Goal: Find specific page/section: Find specific page/section

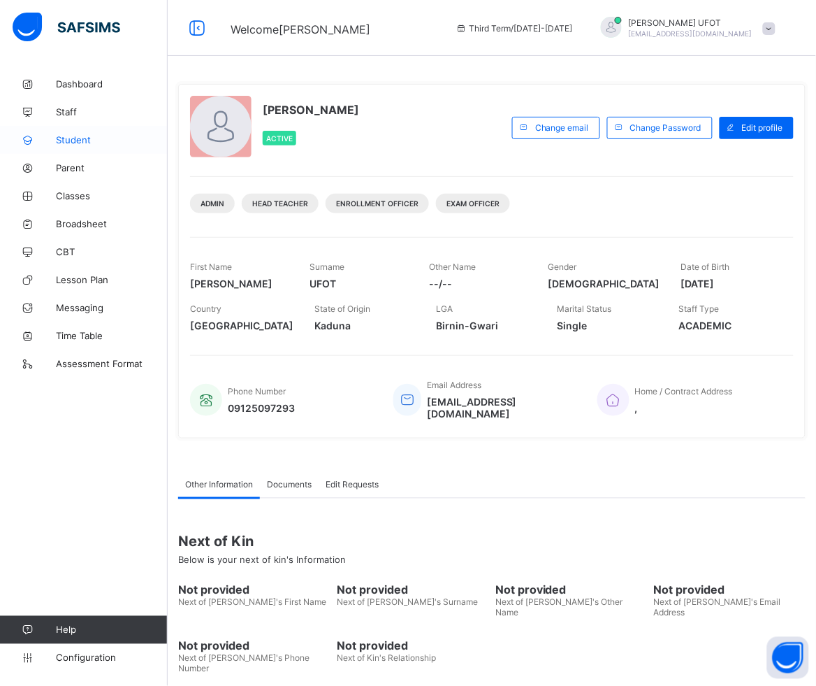
click at [100, 134] on span "Student" at bounding box center [112, 139] width 112 height 11
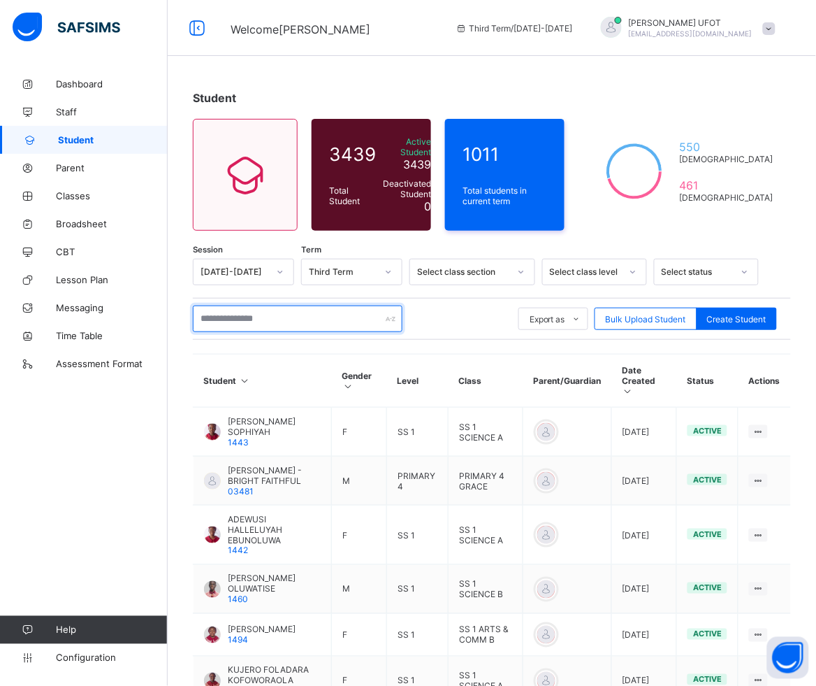
click at [273, 312] on input "text" at bounding box center [298, 318] width 210 height 27
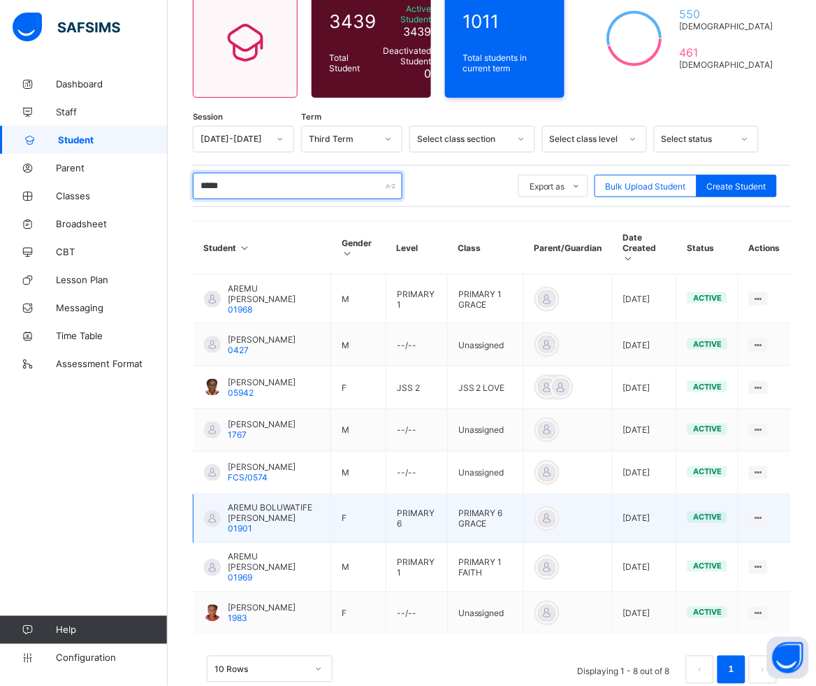
scroll to position [158, 0]
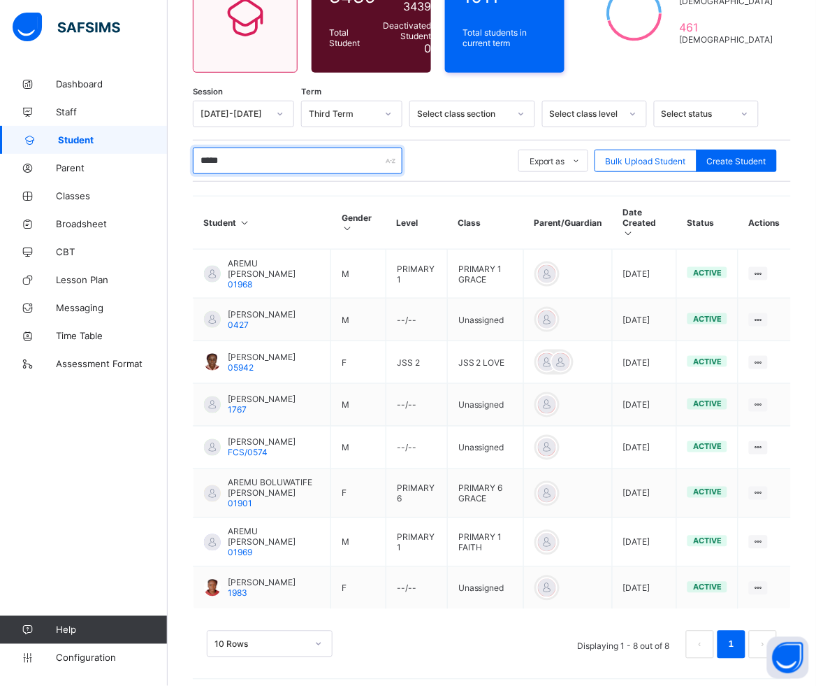
click at [234, 152] on input "*****" at bounding box center [298, 160] width 210 height 27
drag, startPoint x: 234, startPoint y: 152, endPoint x: 114, endPoint y: 152, distance: 120.2
click at [114, 152] on div "Welcome [PERSON_NAME] Third Term / [DATE]-[DATE] [PERSON_NAME] [EMAIL_ADDRESS][…" at bounding box center [408, 267] width 816 height 851
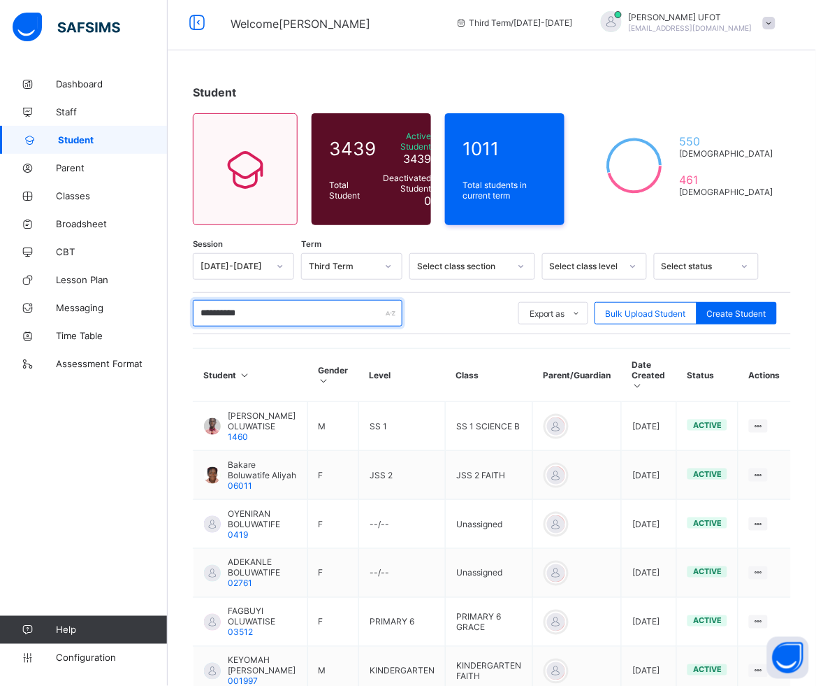
scroll to position [0, 0]
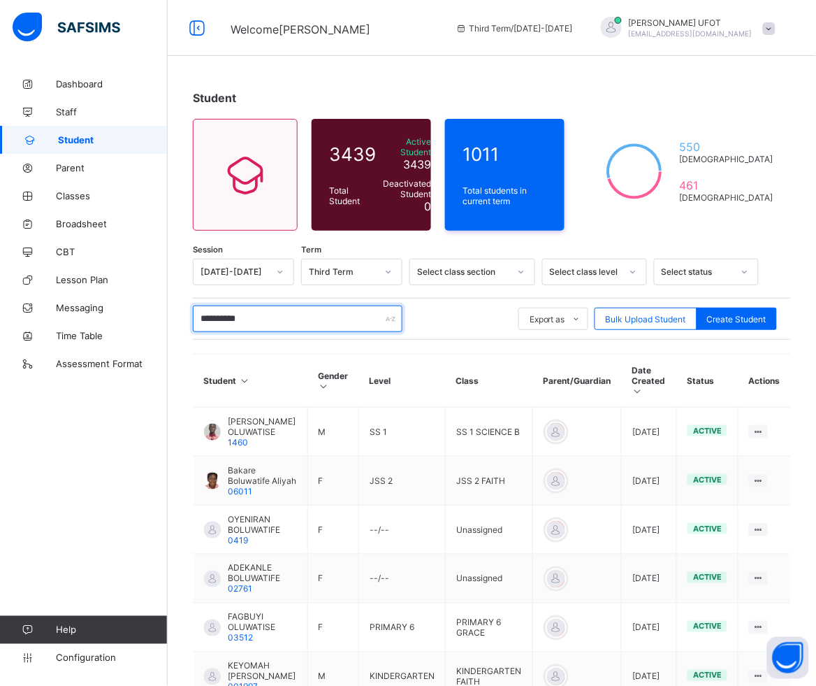
click at [229, 315] on input "**********" at bounding box center [298, 318] width 210 height 27
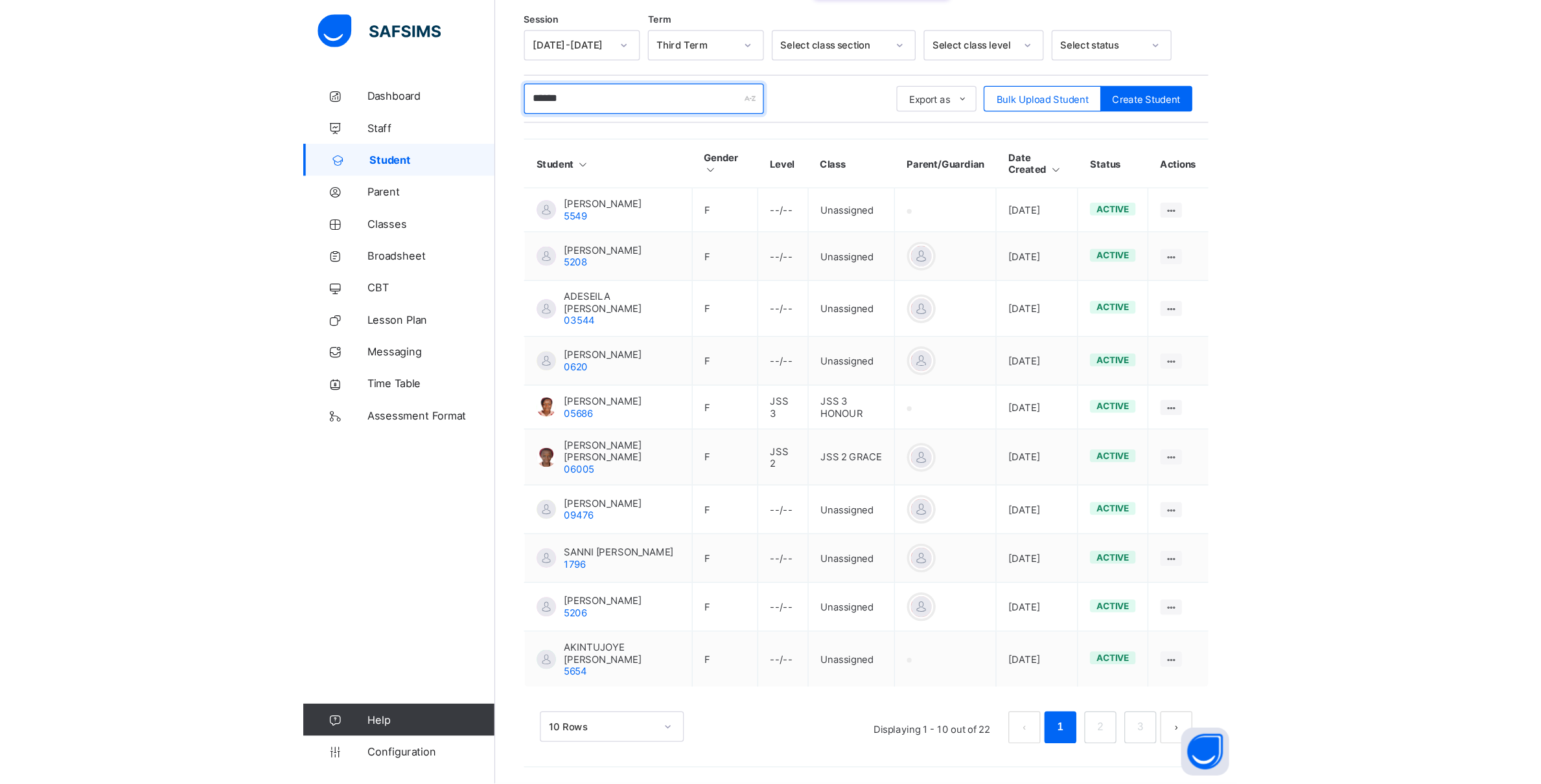
scroll to position [25, 0]
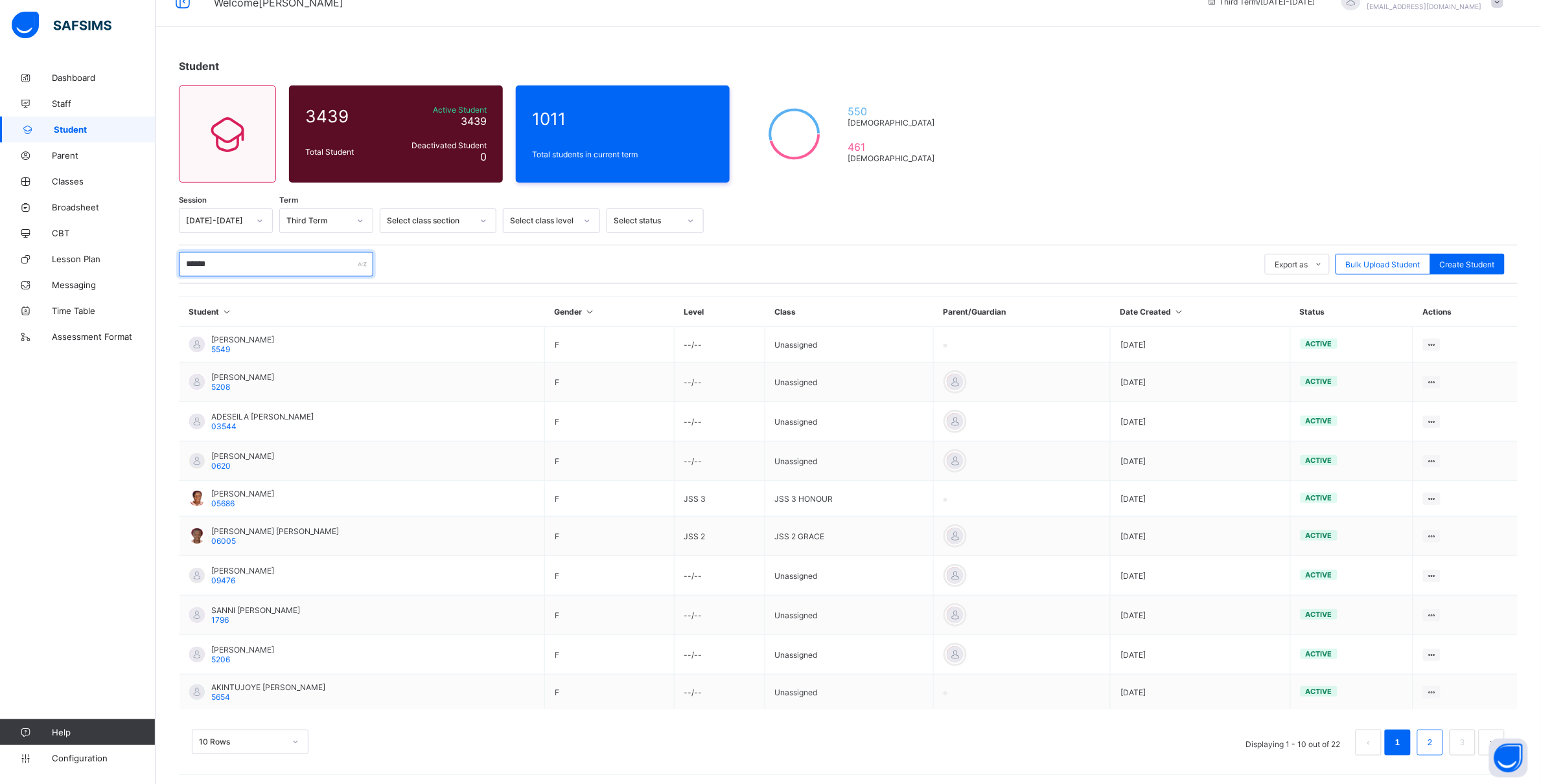
type input "******"
click at [757, 635] on link "2" at bounding box center [1430, 743] width 12 height 17
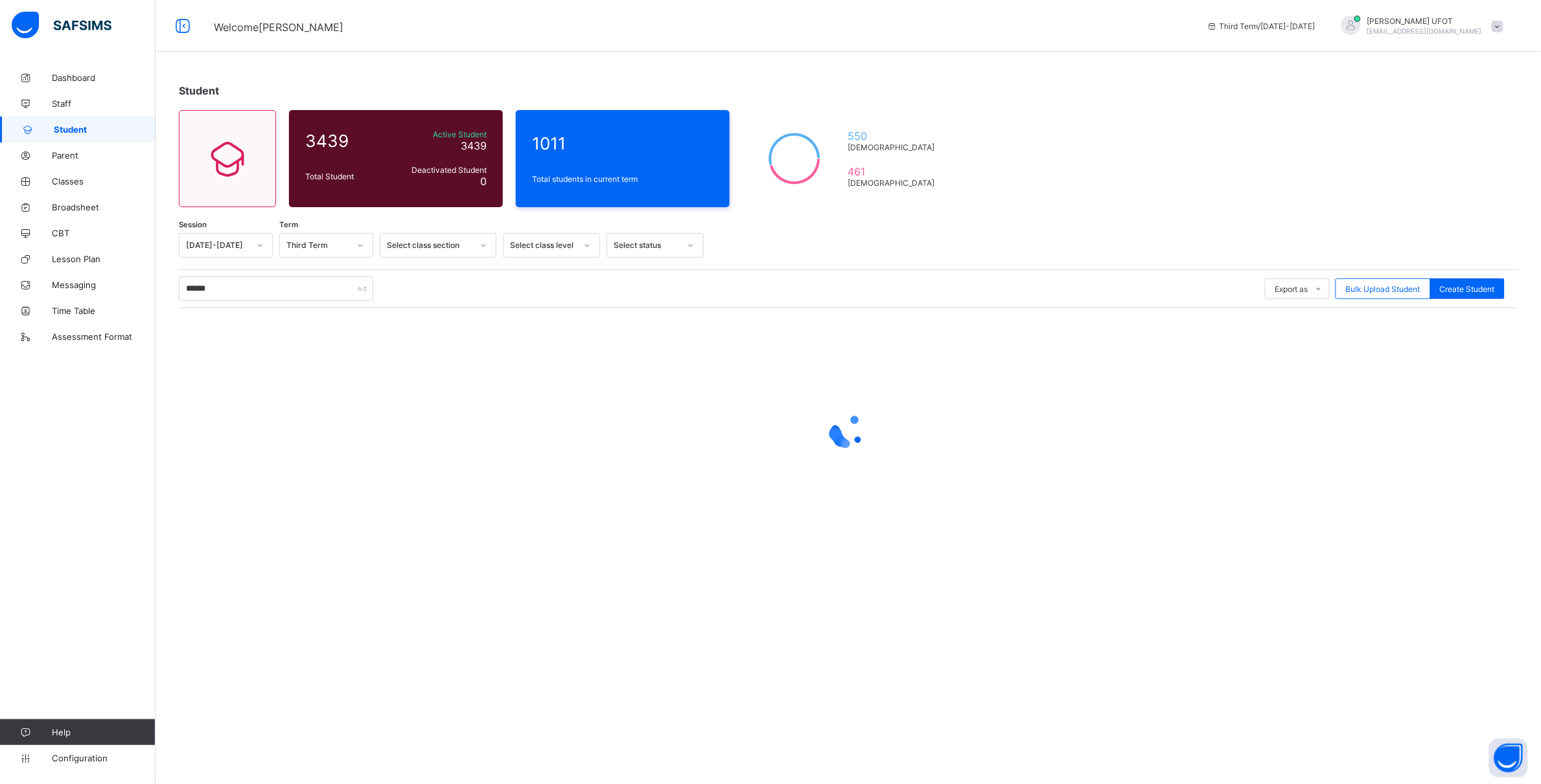
scroll to position [0, 0]
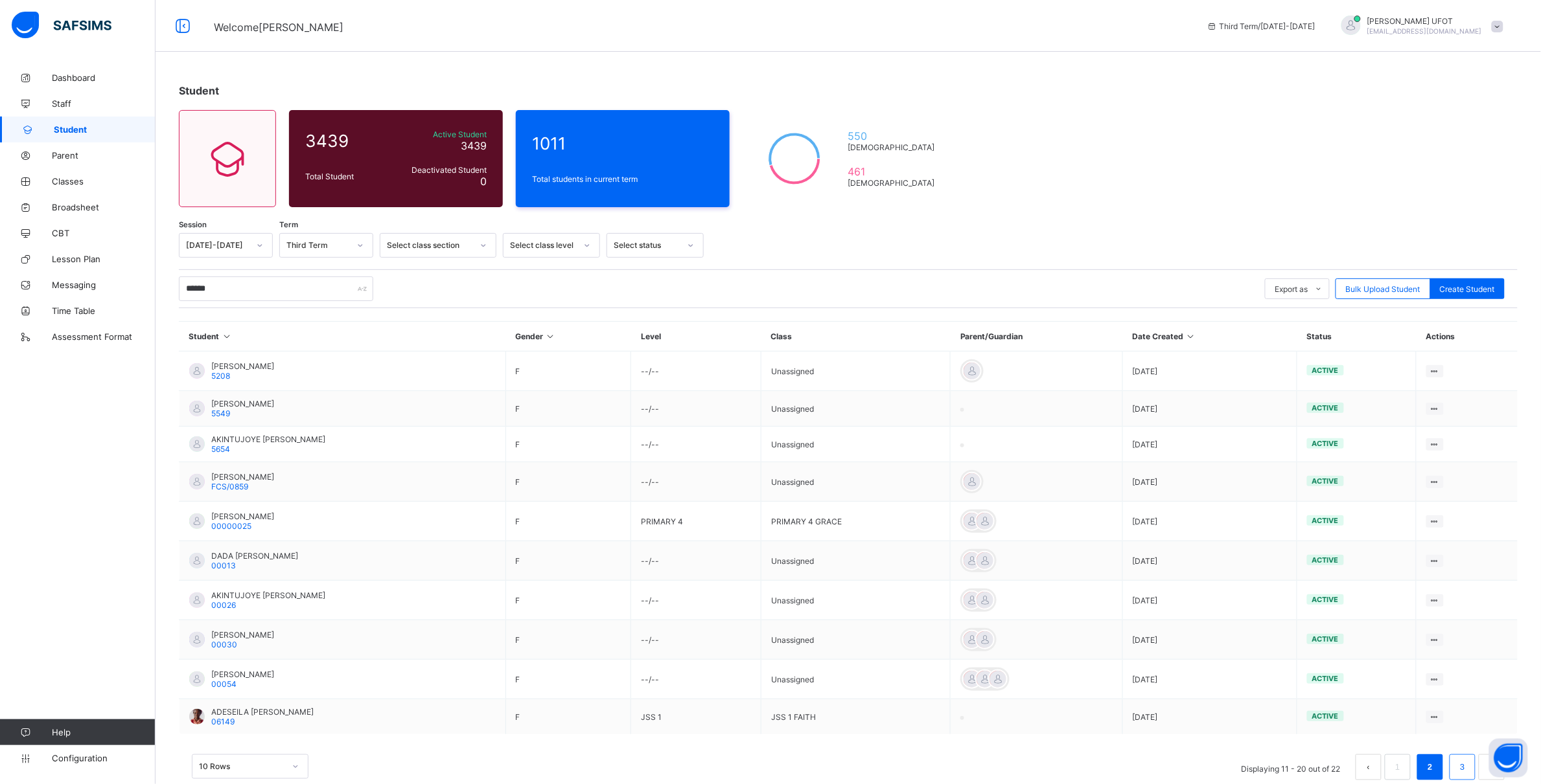
click at [757, 635] on link "3" at bounding box center [1462, 767] width 12 height 17
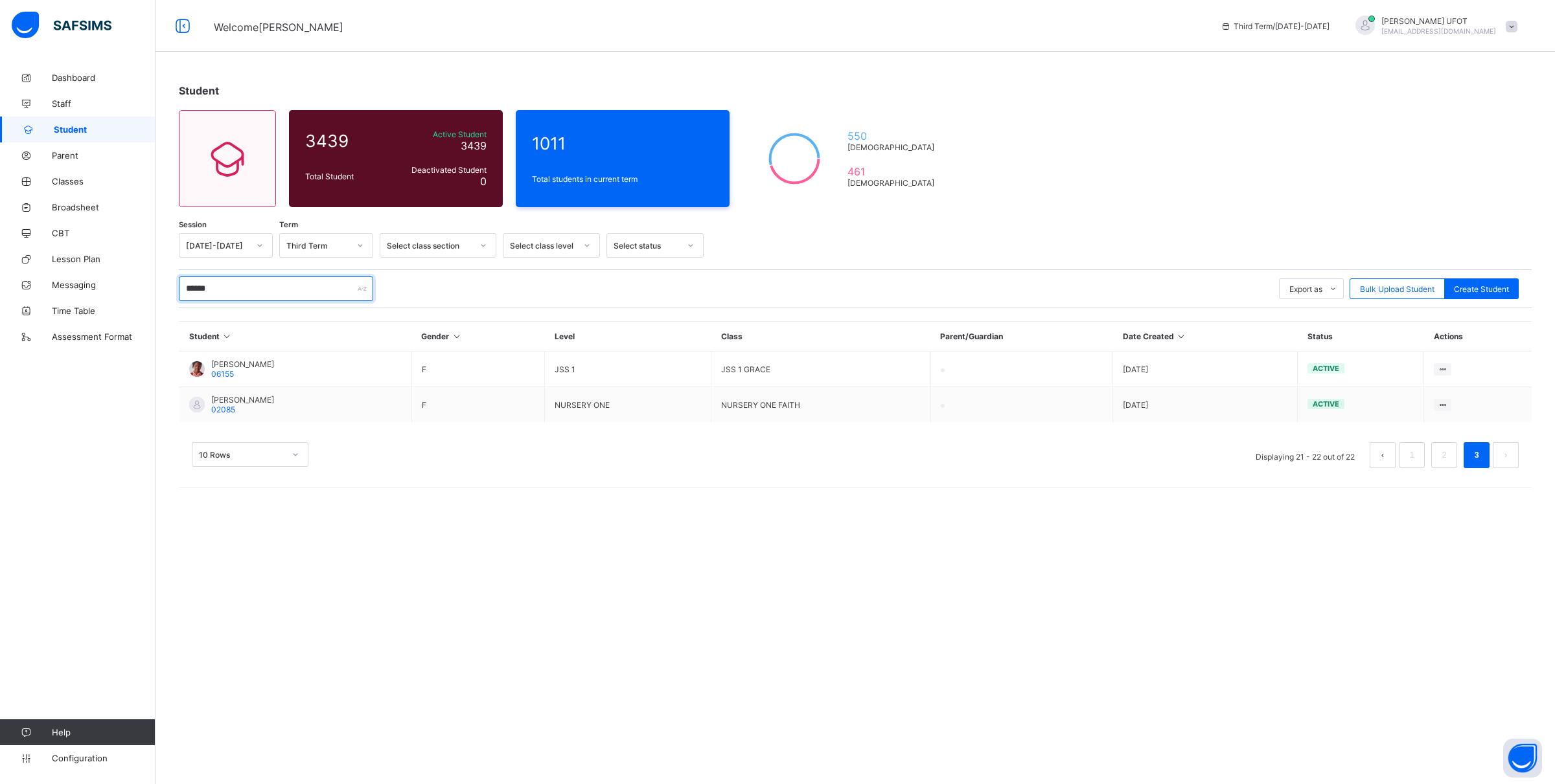
click at [199, 294] on input "******" at bounding box center [276, 288] width 195 height 25
click at [96, 182] on span "Classes" at bounding box center [104, 181] width 104 height 10
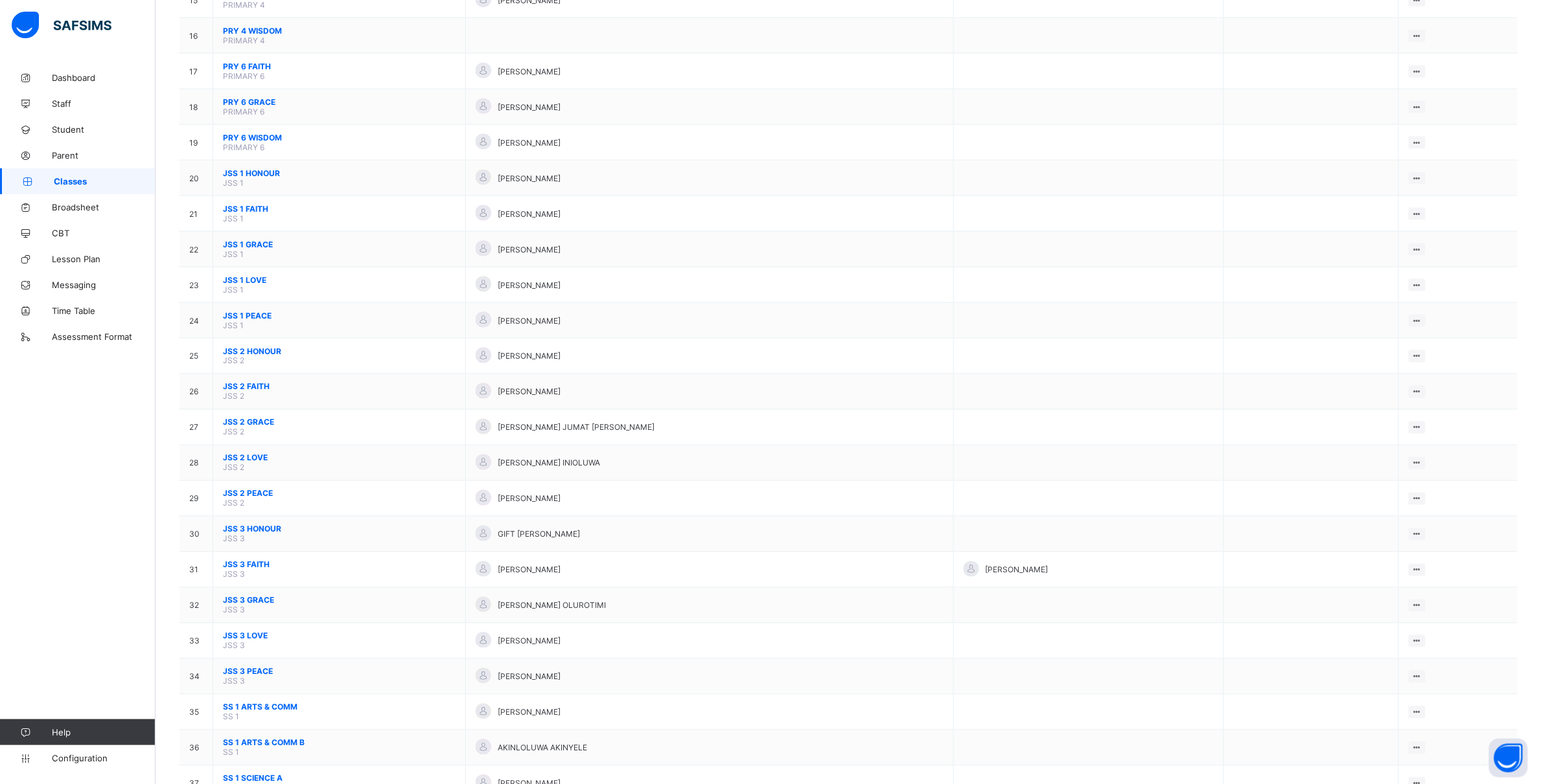
scroll to position [647, 0]
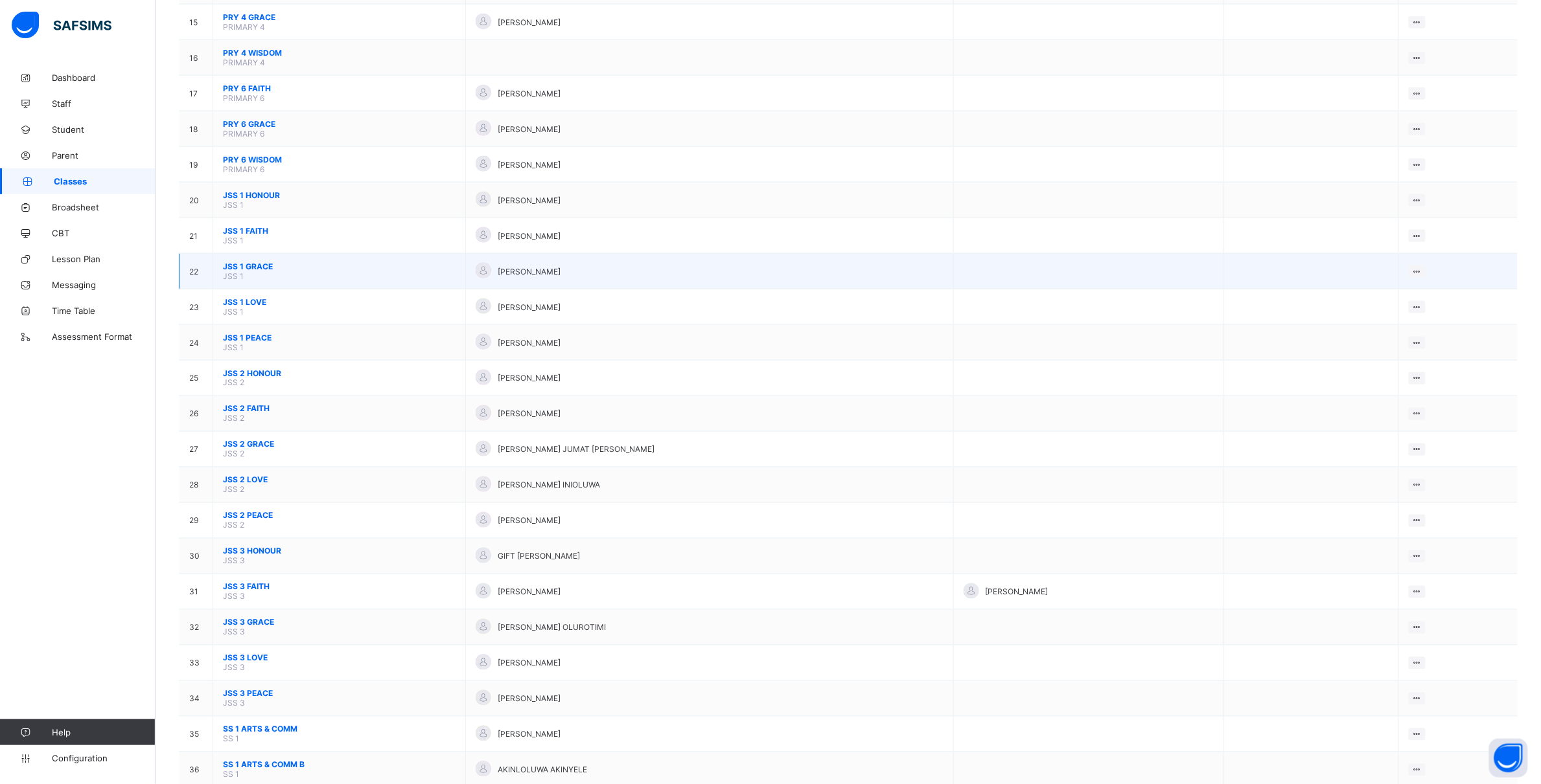
click at [251, 261] on span "JSS 1 GRACE" at bounding box center [338, 266] width 233 height 9
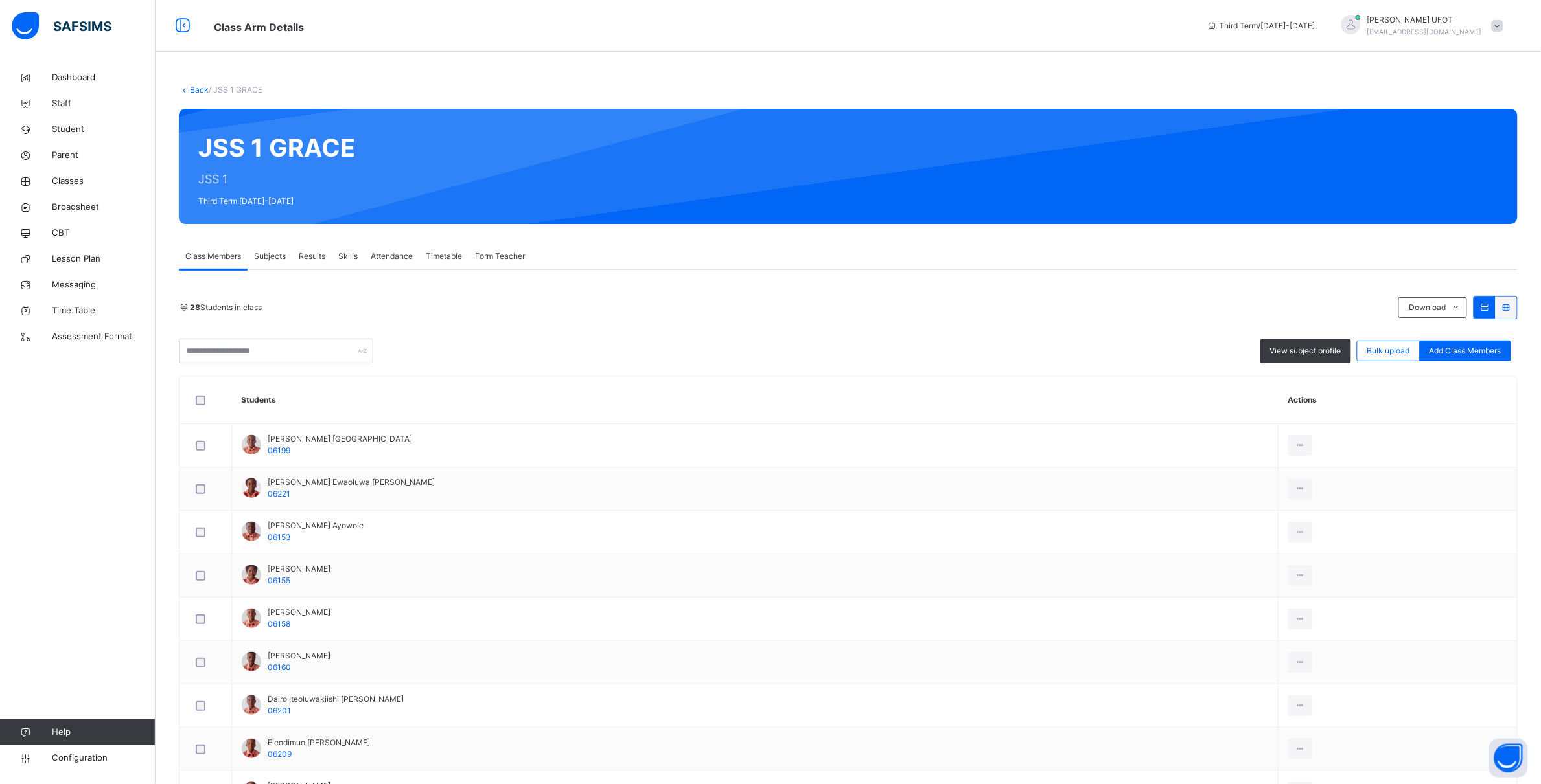
click at [195, 87] on link "Back" at bounding box center [199, 90] width 19 height 9
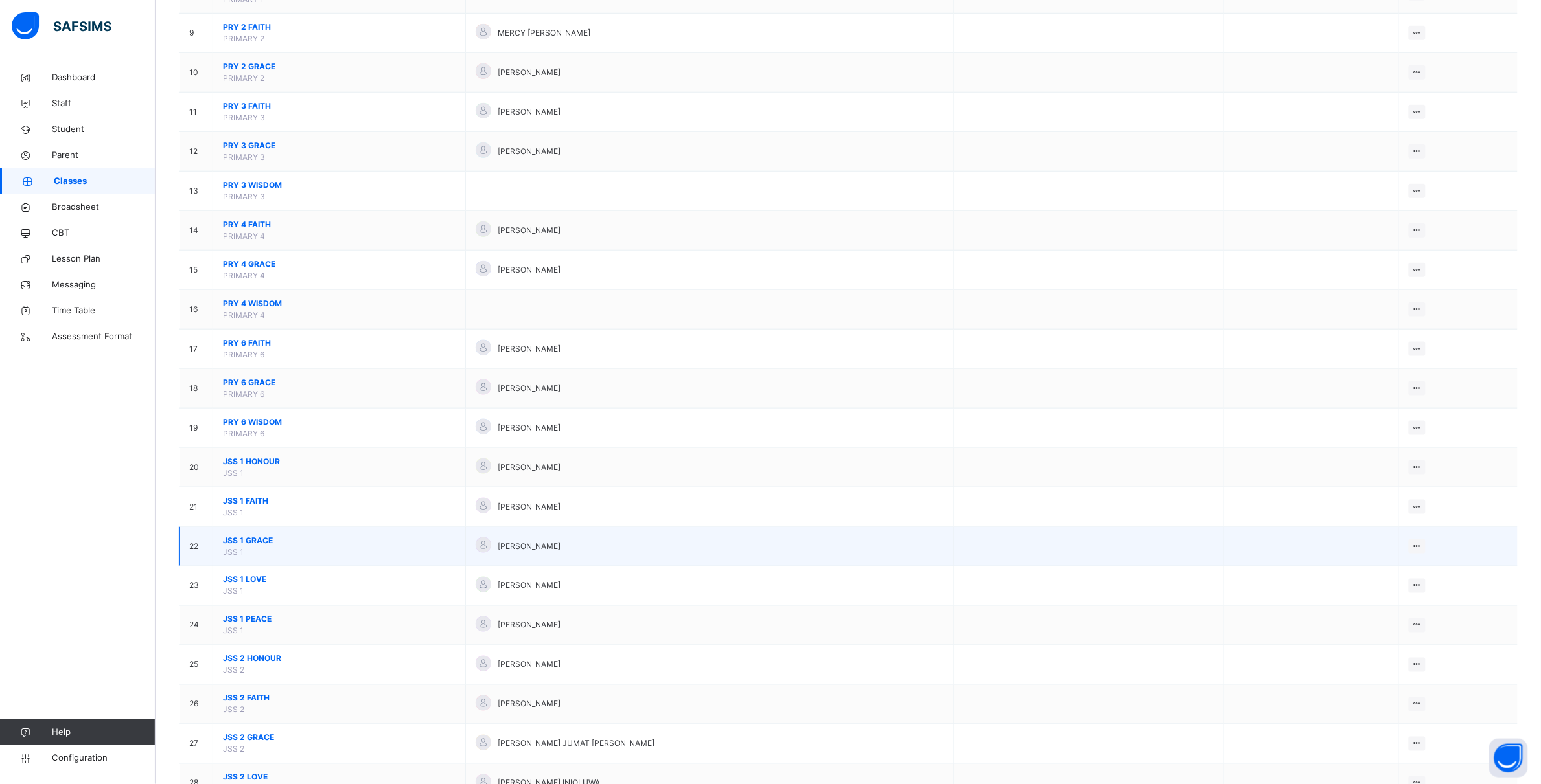
scroll to position [486, 0]
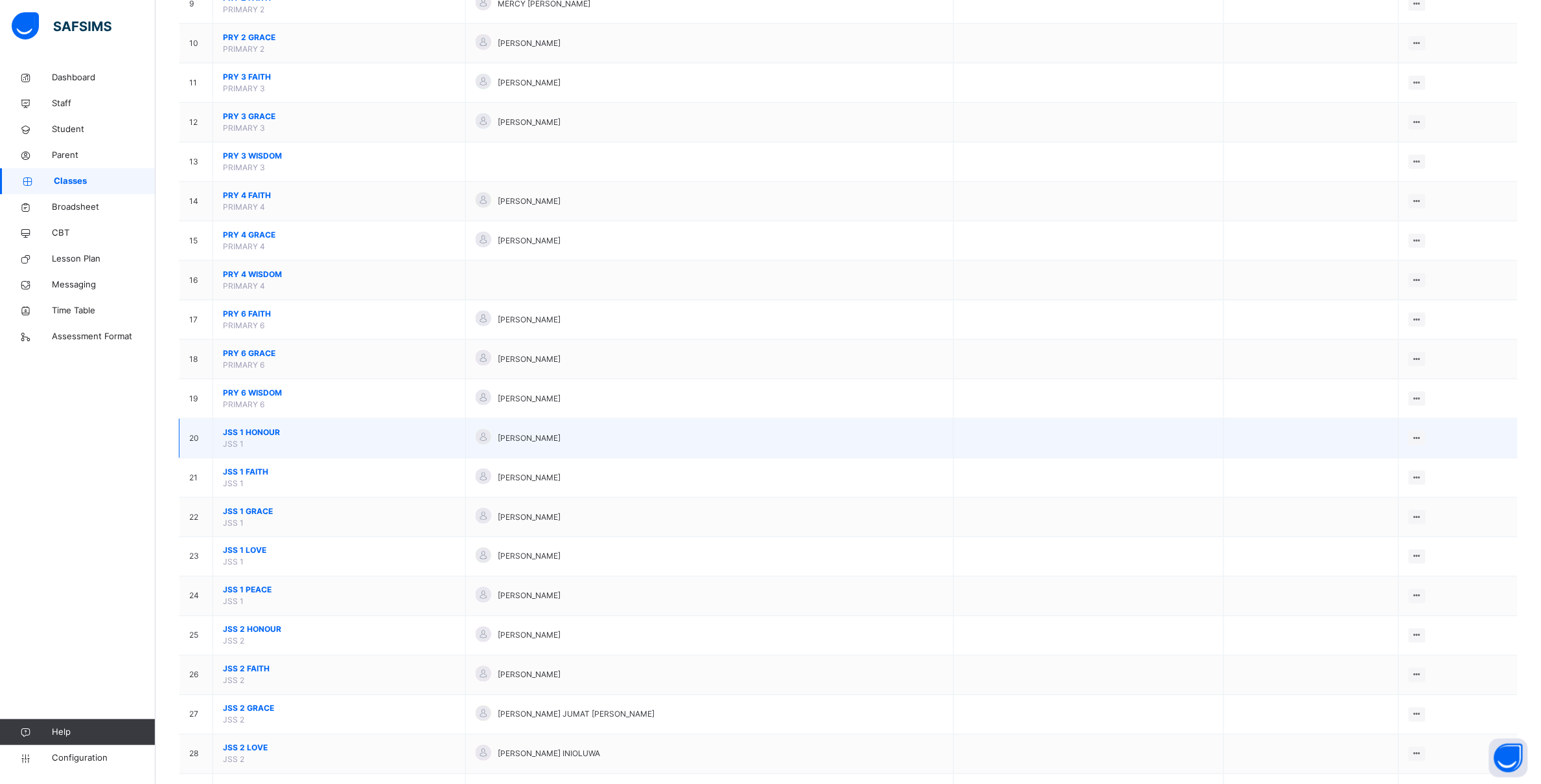
click at [256, 437] on span "JSS 1 HONOUR" at bounding box center [338, 433] width 233 height 12
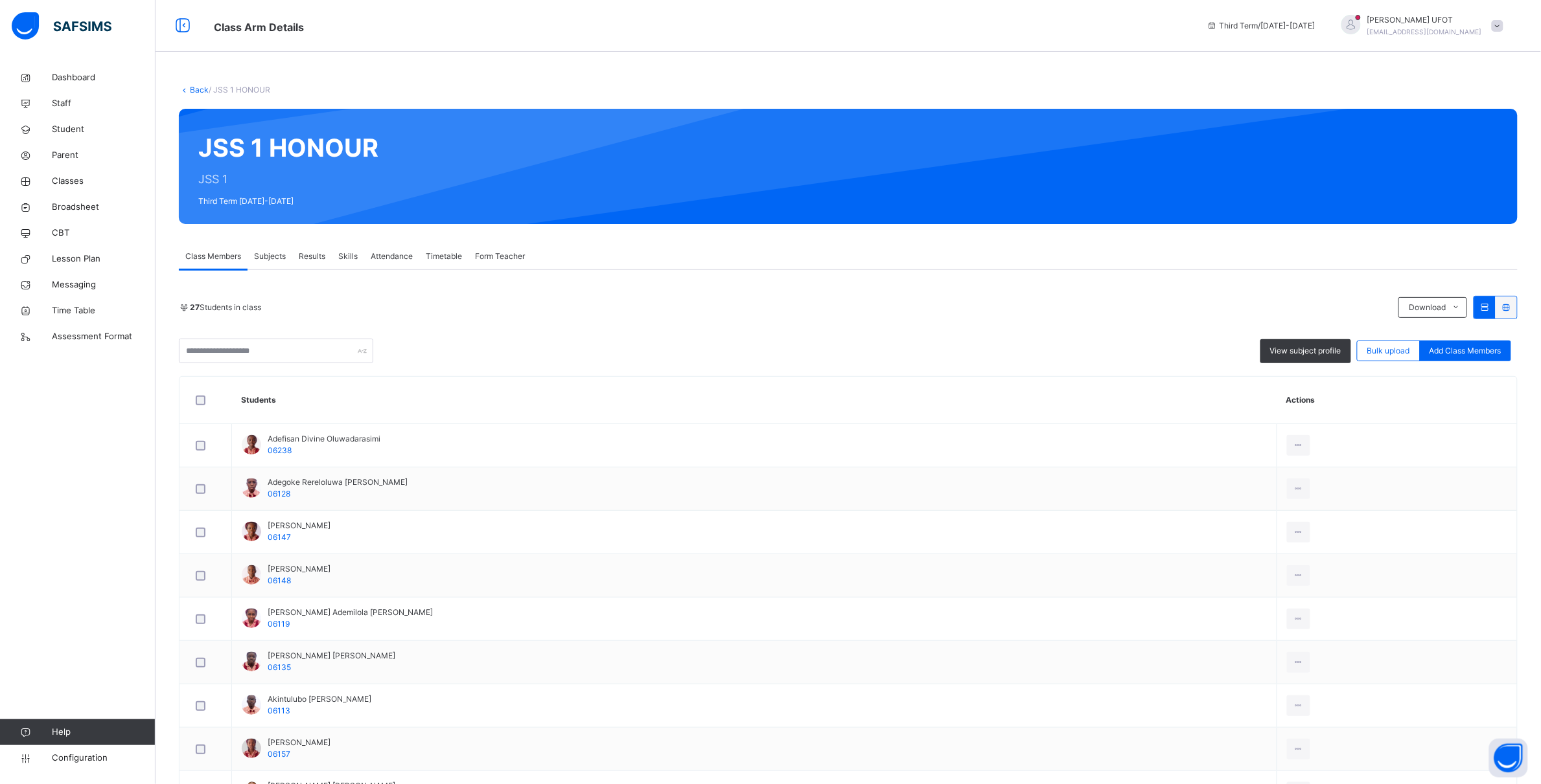
click at [201, 88] on link "Back" at bounding box center [199, 90] width 19 height 9
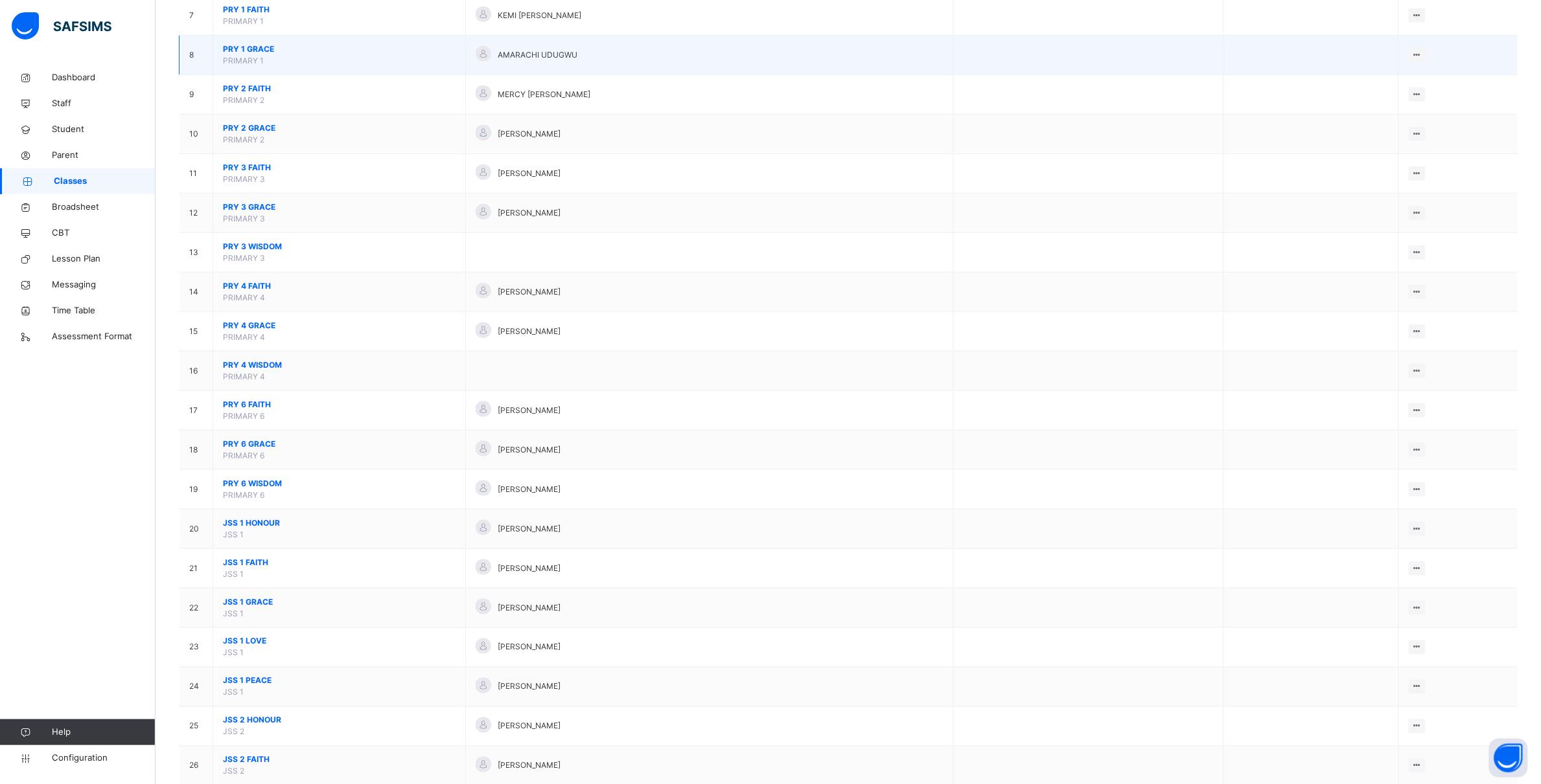
scroll to position [486, 0]
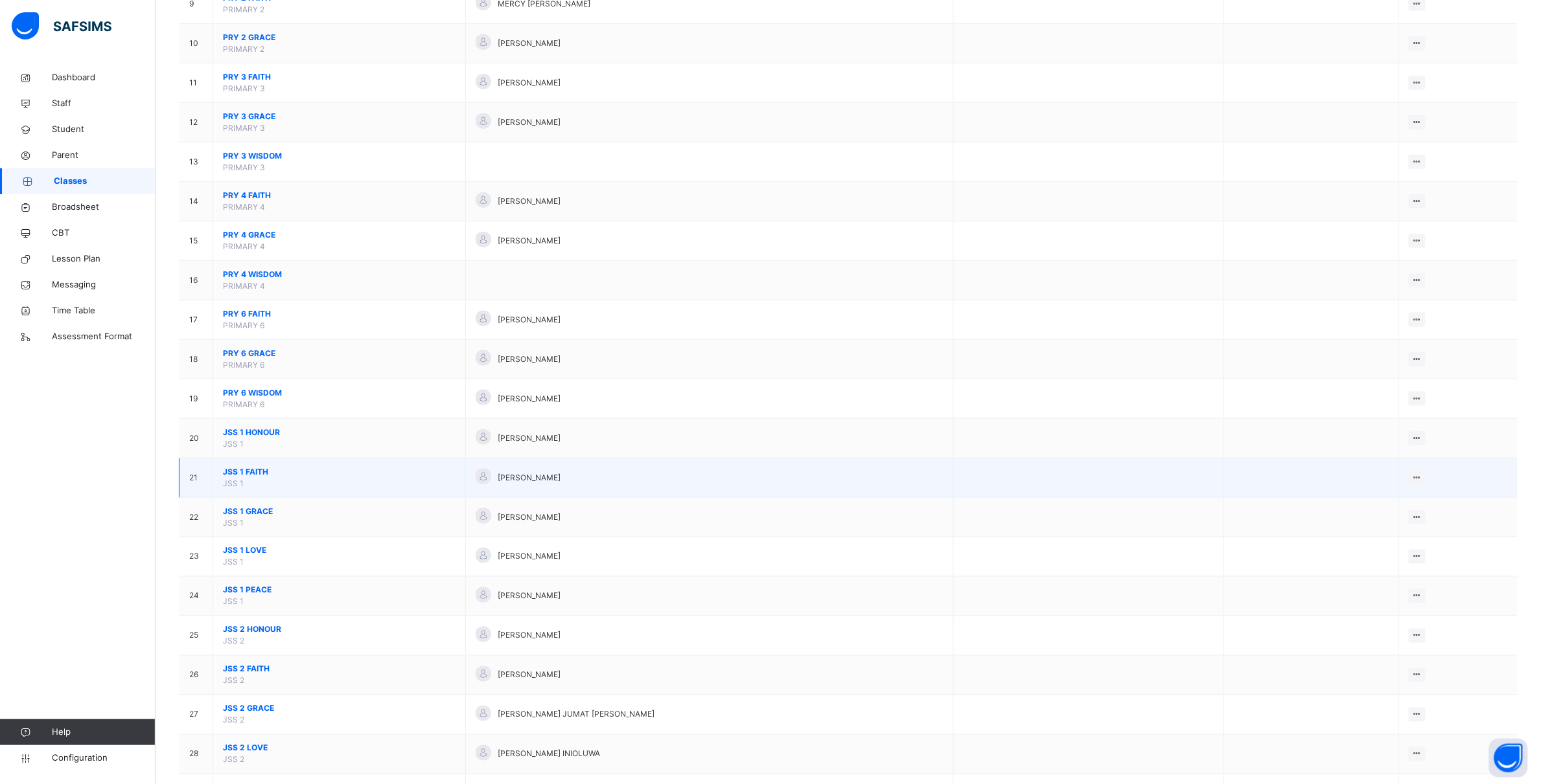
click at [256, 474] on span "JSS 1 FAITH" at bounding box center [338, 472] width 233 height 12
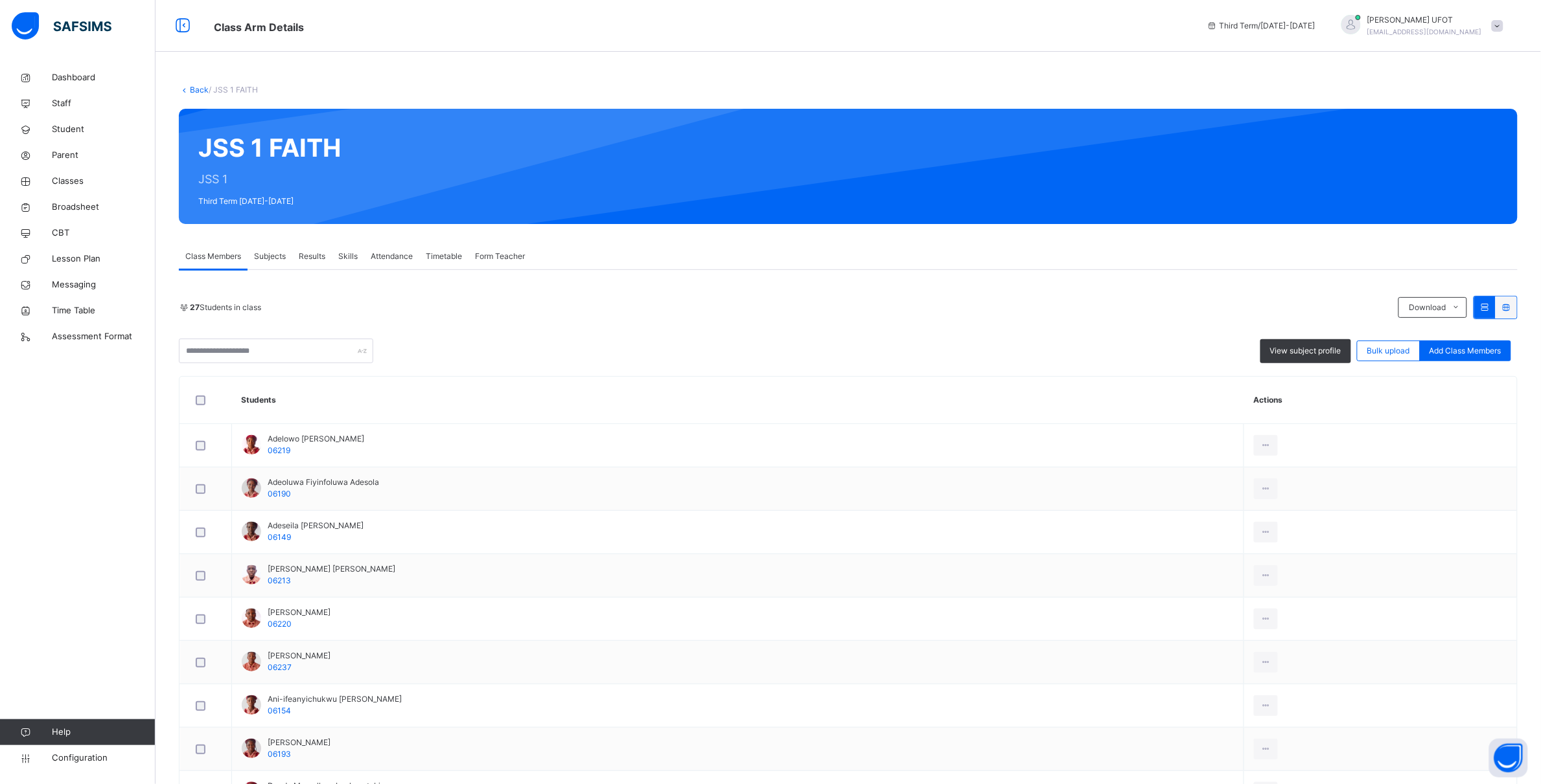
click at [195, 91] on link "Back" at bounding box center [199, 90] width 19 height 9
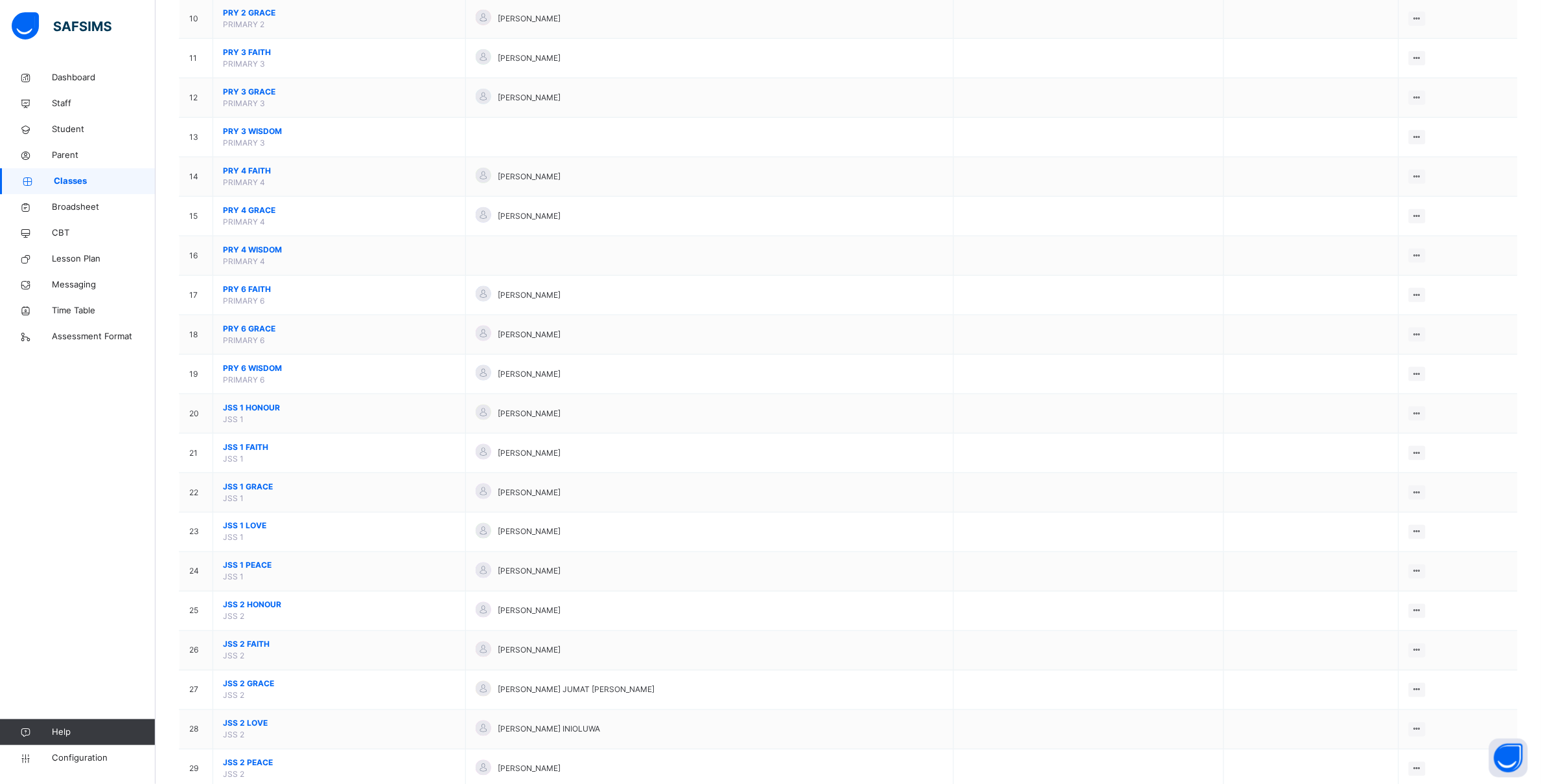
scroll to position [567, 0]
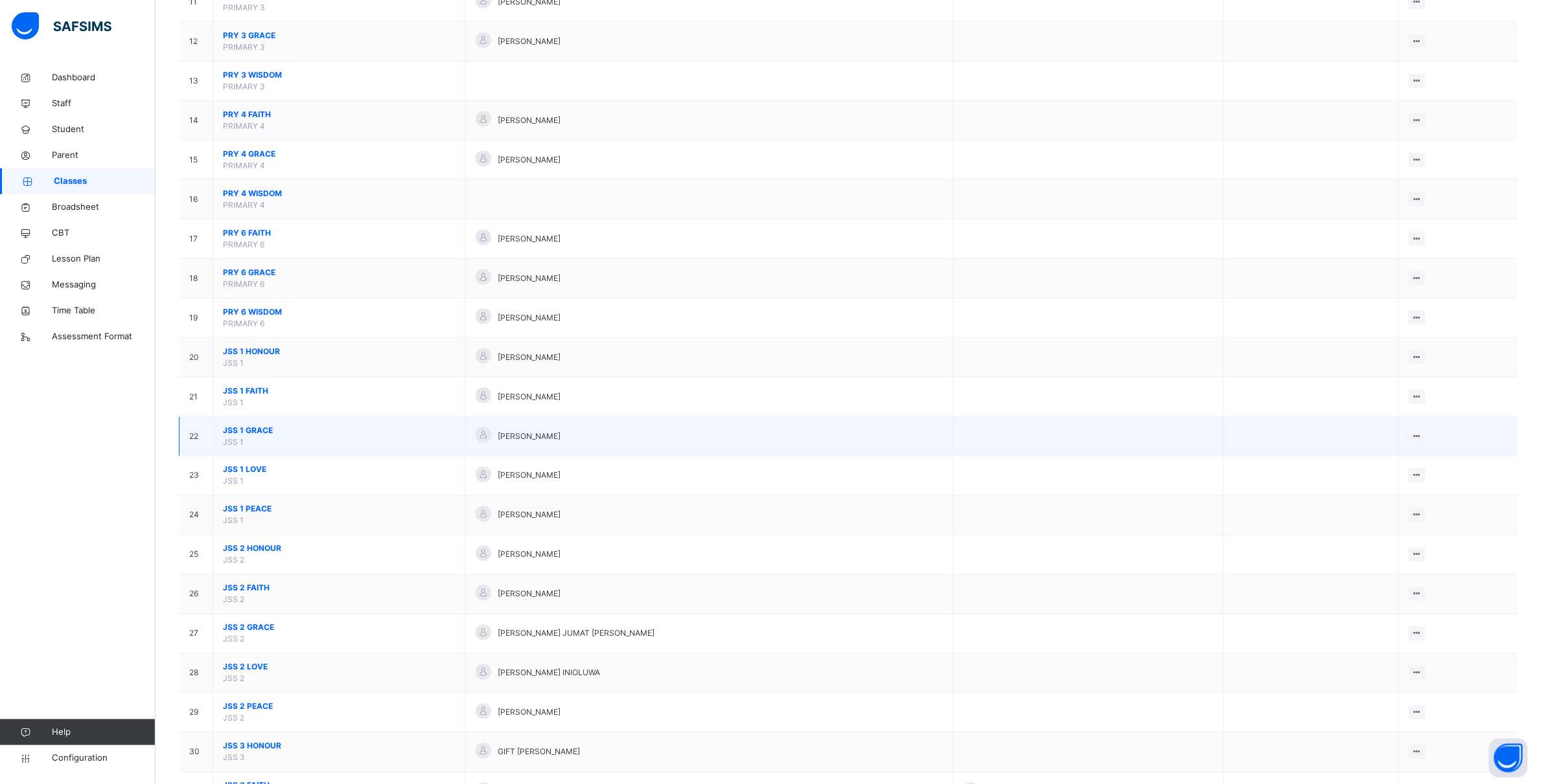
click at [269, 432] on span "JSS 1 GRACE" at bounding box center [338, 431] width 233 height 12
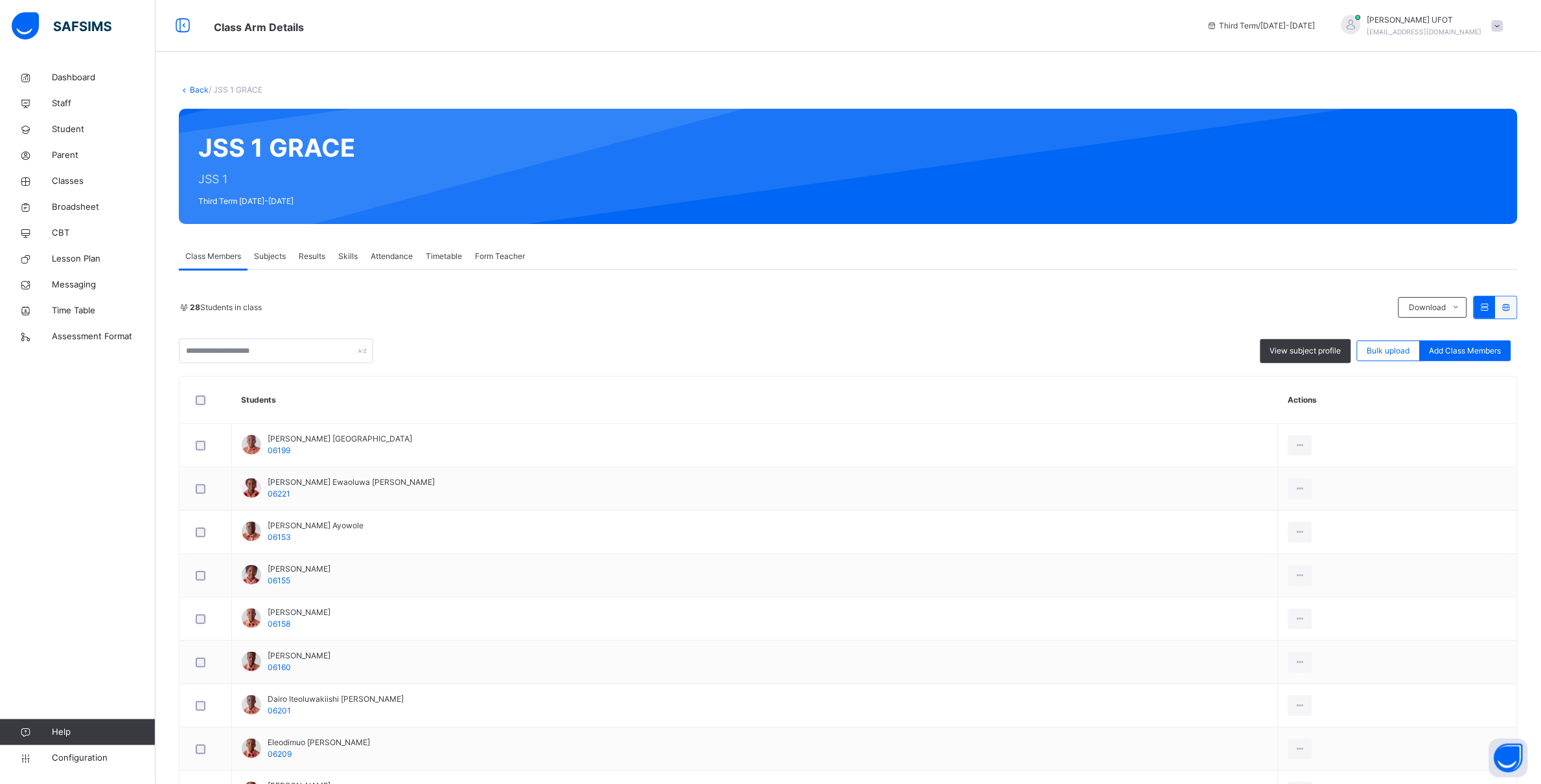
click at [199, 87] on link "Back" at bounding box center [199, 90] width 19 height 9
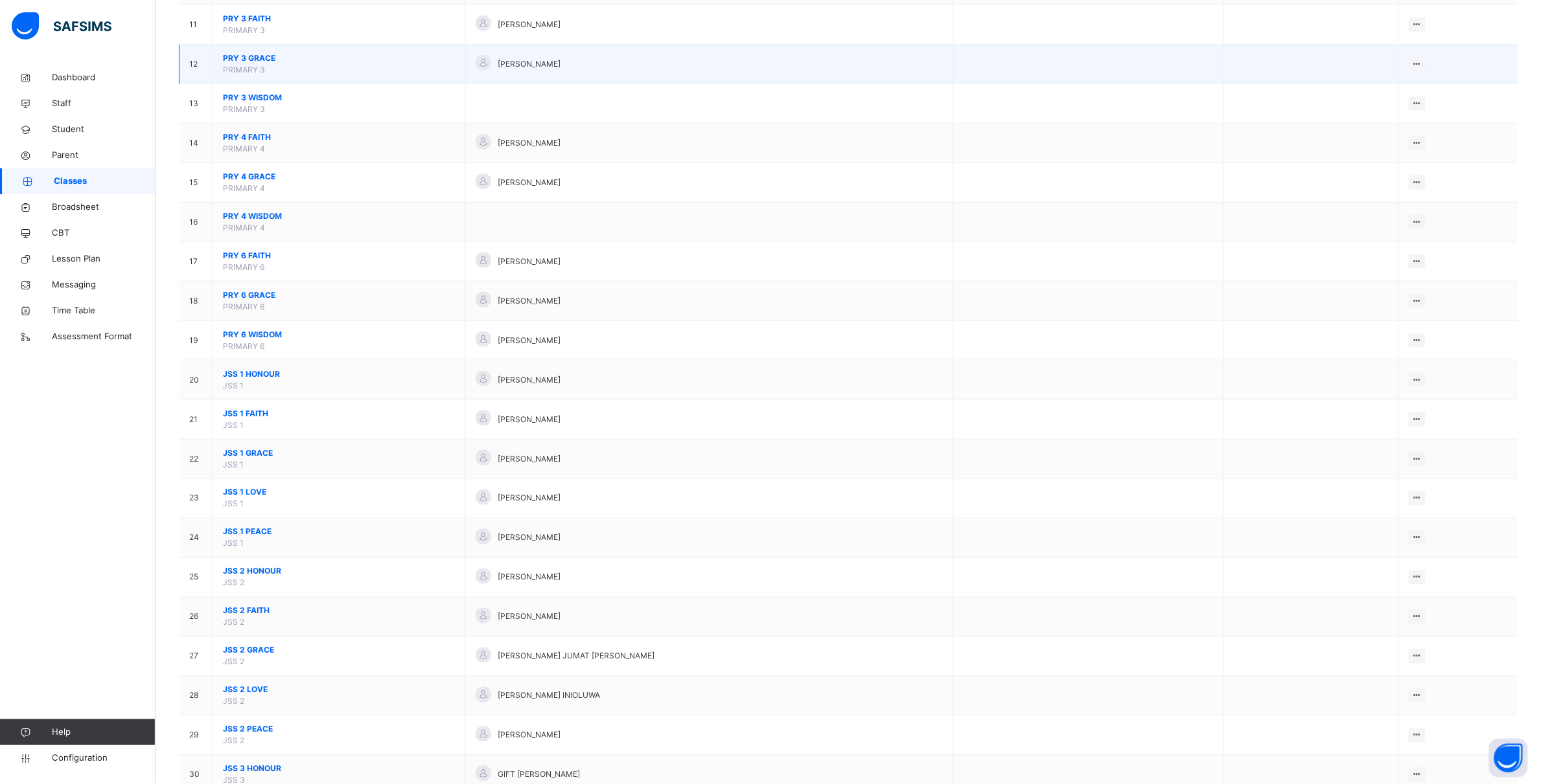
scroll to position [567, 0]
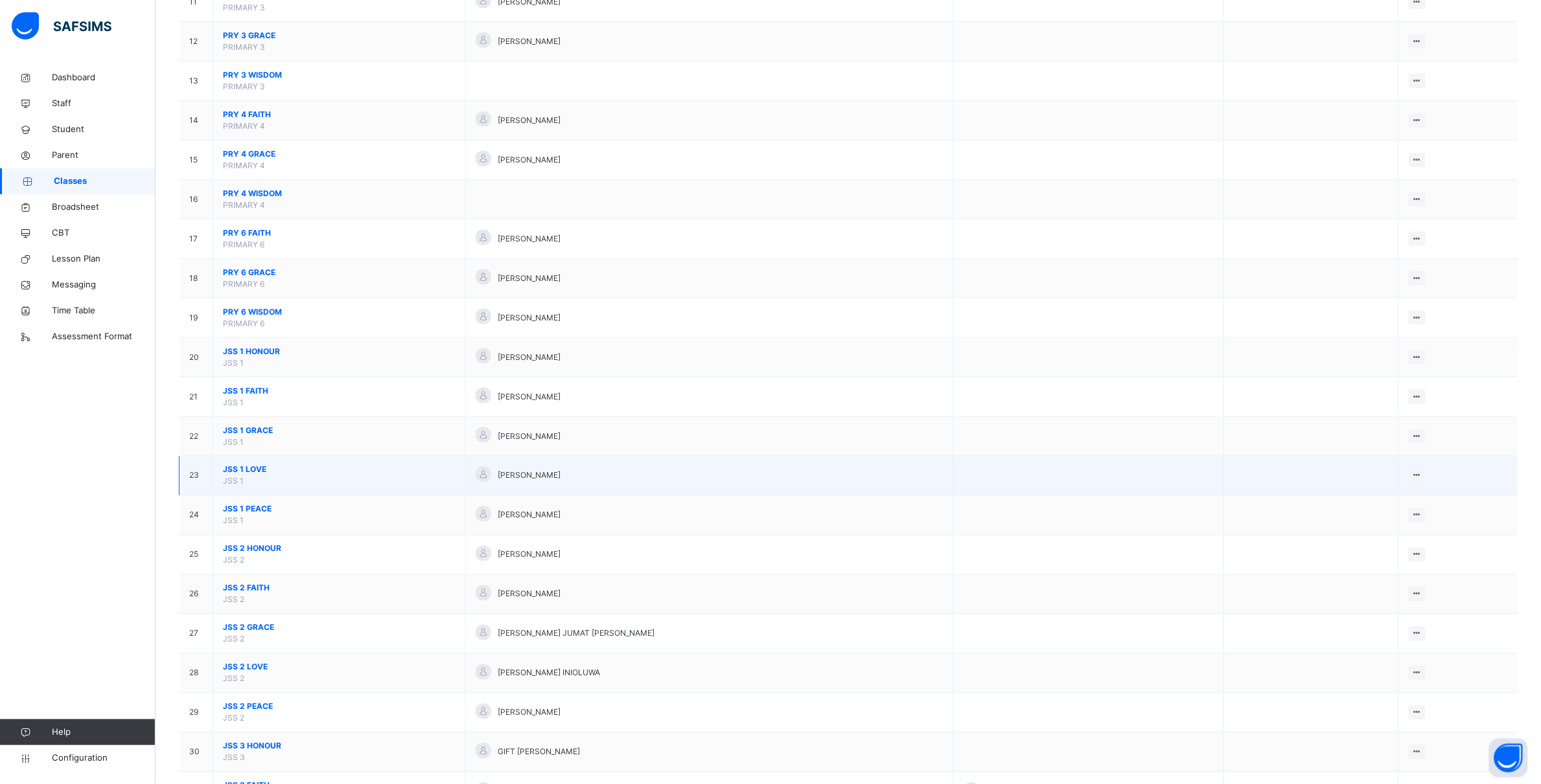
click at [256, 470] on span "JSS 1 LOVE" at bounding box center [338, 470] width 233 height 12
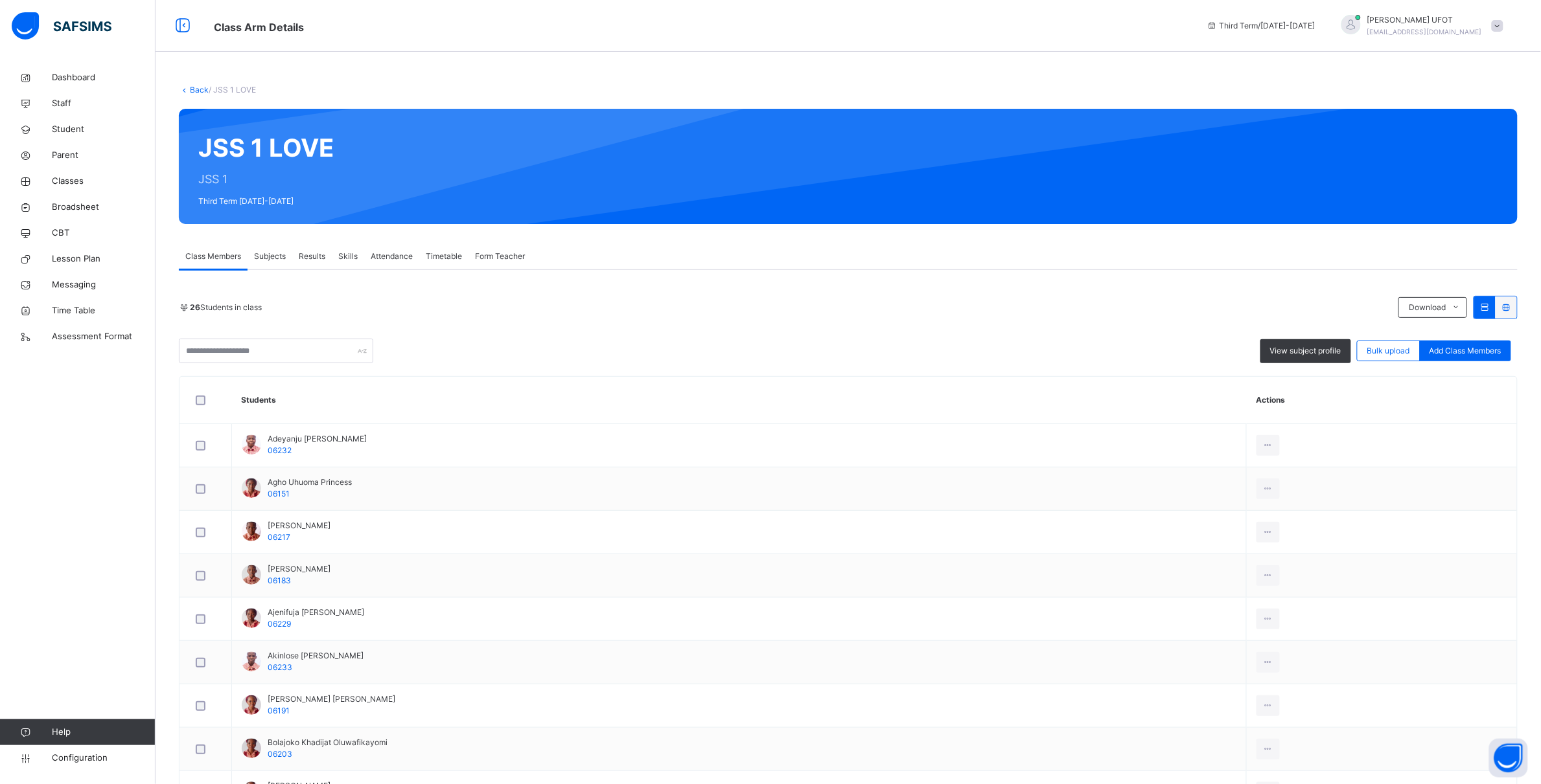
click at [203, 87] on link "Back" at bounding box center [199, 90] width 19 height 9
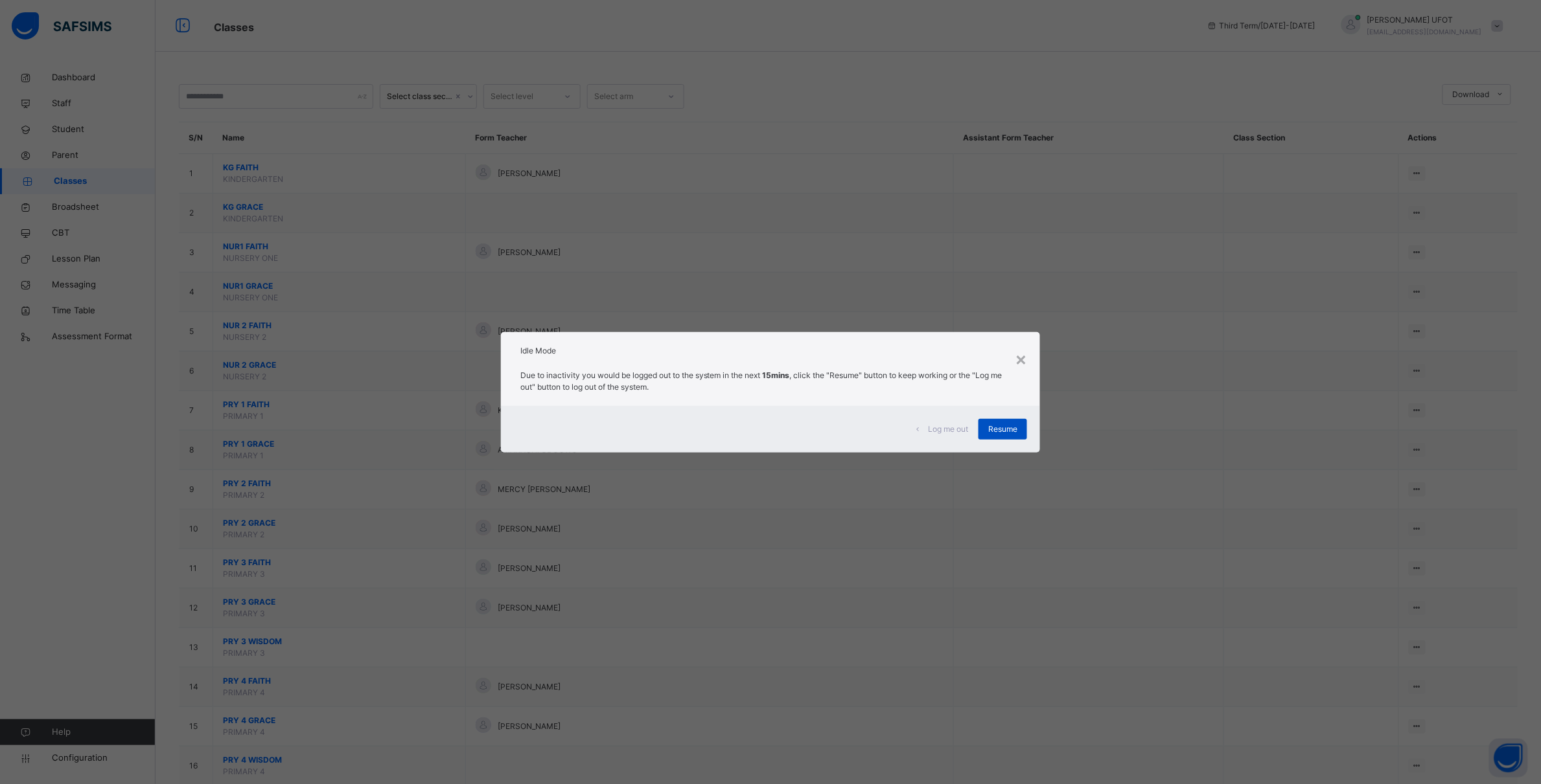
click at [757, 429] on span "Resume" at bounding box center [1002, 429] width 29 height 12
